Goal: Transaction & Acquisition: Purchase product/service

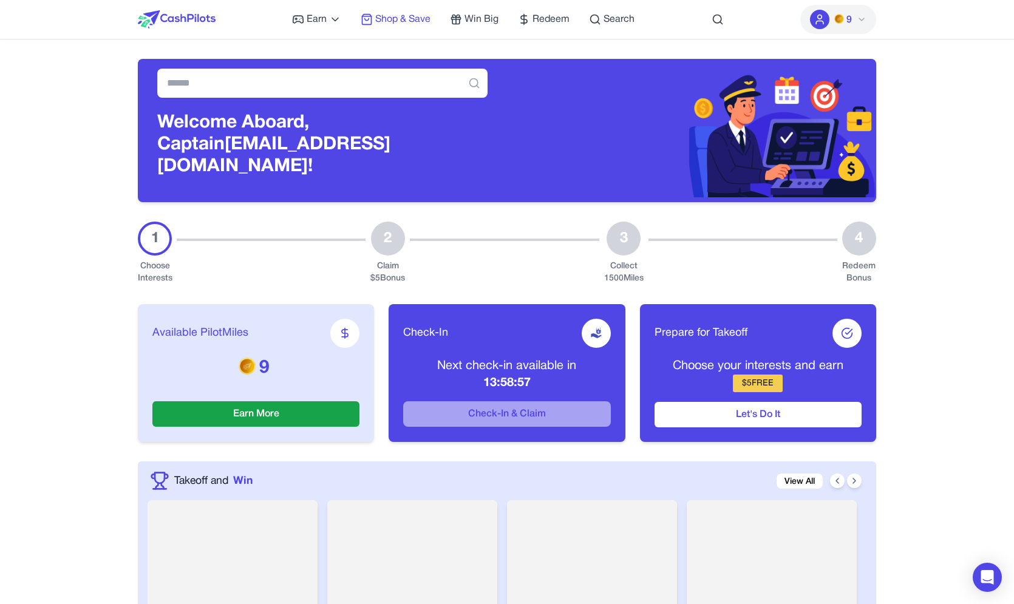
click at [430, 15] on span "Shop & Save" at bounding box center [402, 19] width 55 height 15
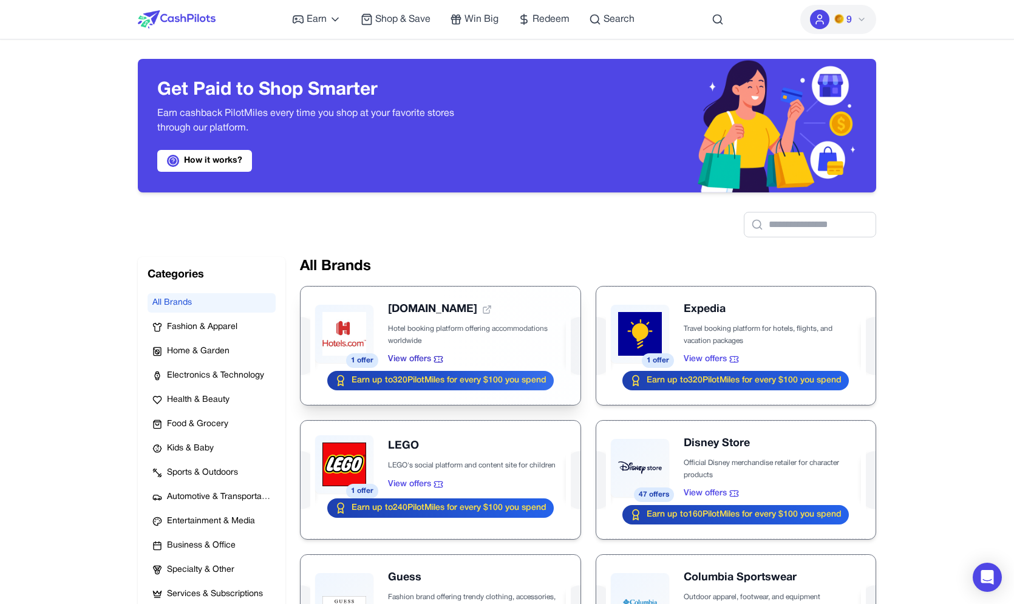
click at [346, 308] on div at bounding box center [439, 346] width 279 height 118
